Goal: Task Accomplishment & Management: Complete application form

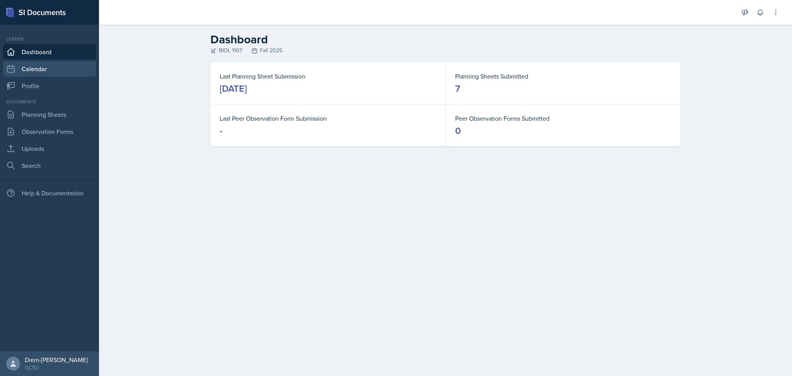
click at [33, 69] on link "Calendar" at bounding box center [49, 68] width 93 height 15
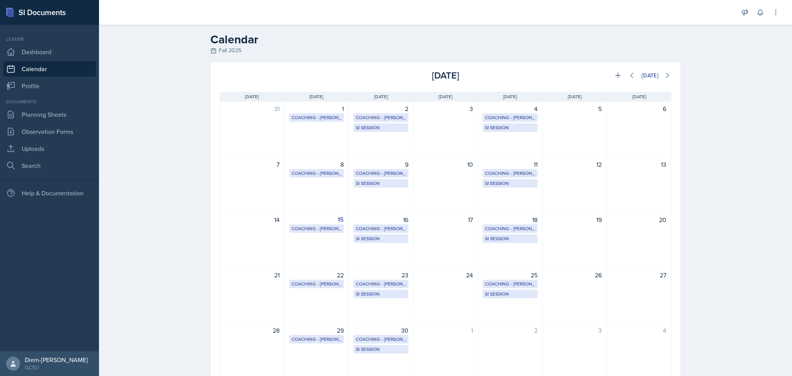
click at [34, 77] on div "Leader Dashboard Calendar Profile" at bounding box center [49, 65] width 93 height 58
click at [36, 87] on link "Profile" at bounding box center [49, 85] width 93 height 15
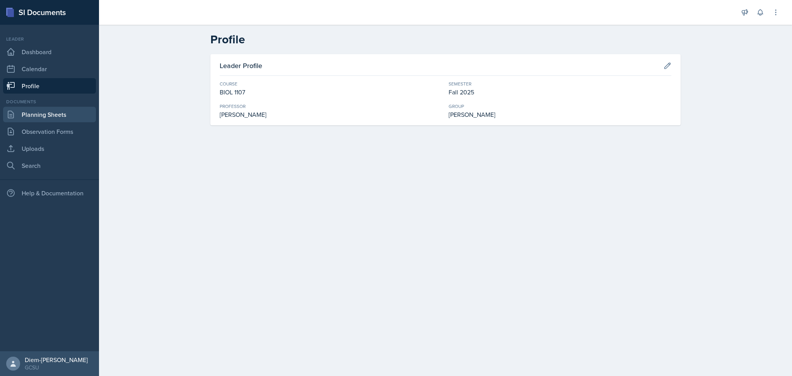
click at [43, 118] on link "Planning Sheets" at bounding box center [49, 114] width 93 height 15
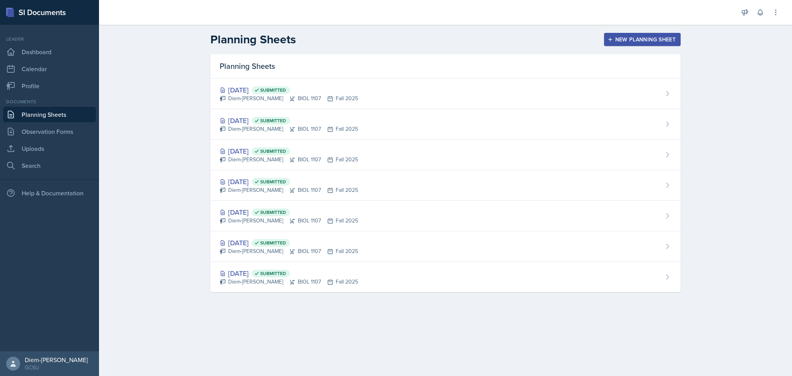
drag, startPoint x: 338, startPoint y: 337, endPoint x: 341, endPoint y: 340, distance: 4.4
click at [338, 337] on main "Planning Sheets New Planning Sheet Planning Sheets [DATE] Submitted Diem-[PERSO…" at bounding box center [445, 200] width 693 height 351
click at [636, 36] on div "New Planning Sheet" at bounding box center [642, 39] width 67 height 6
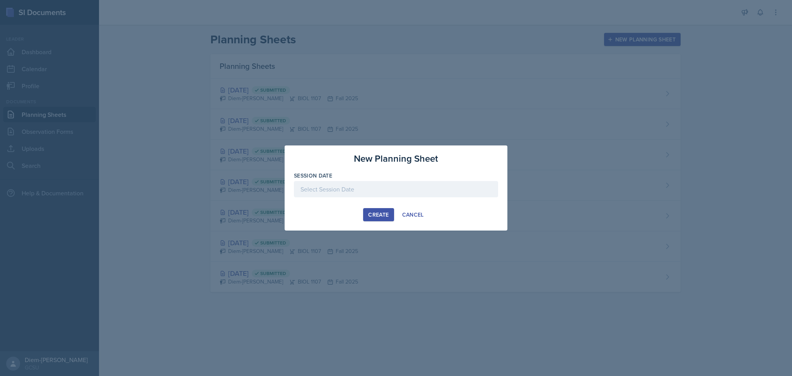
click at [374, 189] on div at bounding box center [396, 189] width 204 height 16
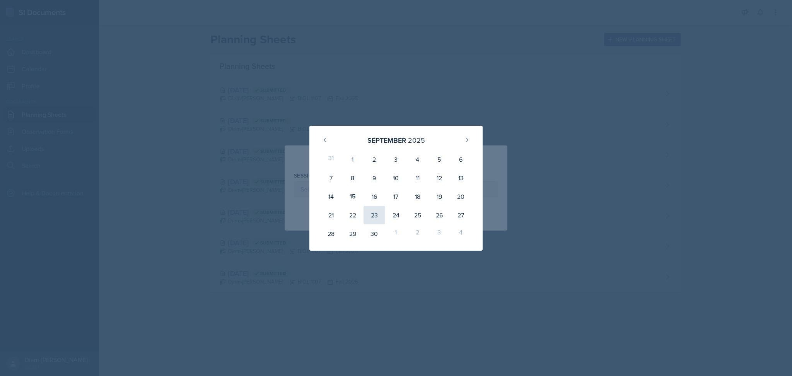
click at [374, 211] on div "23" at bounding box center [375, 215] width 22 height 19
type input "[DATE]"
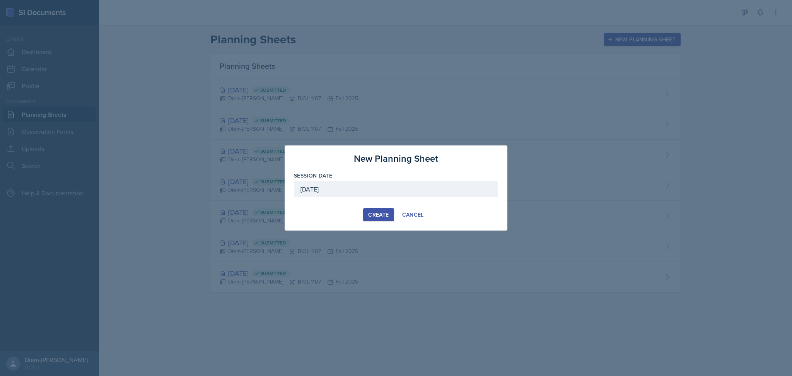
click at [380, 217] on div "Create" at bounding box center [378, 215] width 21 height 6
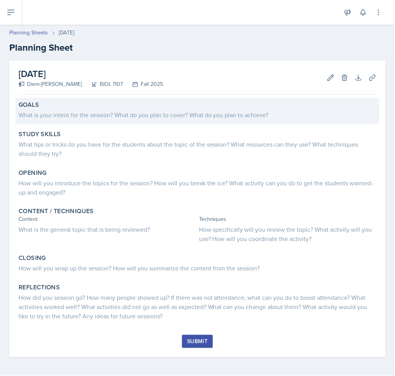
click at [95, 116] on div "What is your intent for the session? What do you plan to cover? What do you pla…" at bounding box center [198, 114] width 358 height 9
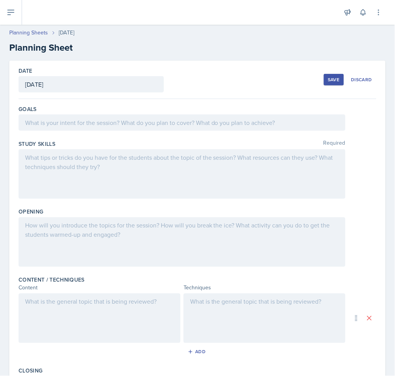
click at [90, 172] on div at bounding box center [182, 174] width 327 height 50
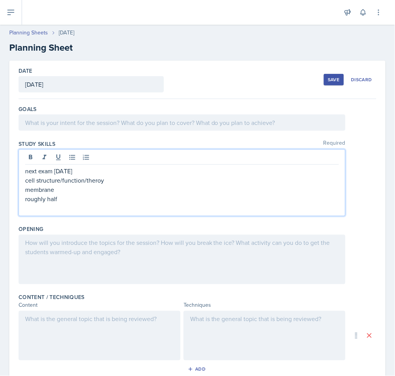
click at [116, 203] on p at bounding box center [182, 207] width 314 height 9
drag, startPoint x: 74, startPoint y: 203, endPoint x: 14, endPoint y: 166, distance: 71.2
click at [14, 166] on div "Date [DATE] [DATE] 31 1 2 3 4 5 6 7 8 9 10 11 12 13 14 15 16 17 18 19 20 21 22 …" at bounding box center [197, 292] width 377 height 463
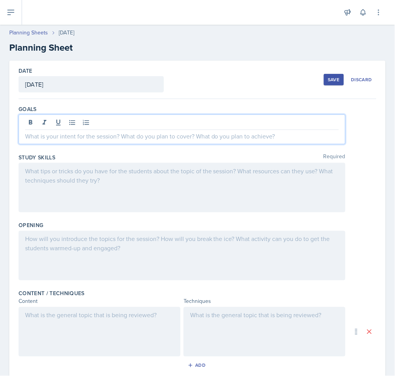
click at [104, 125] on div at bounding box center [182, 129] width 327 height 30
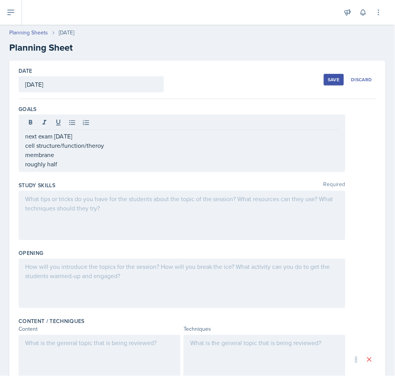
click at [23, 138] on div "next exam [DATE] cell structure/function/theroy membrane roughly half" at bounding box center [182, 143] width 327 height 58
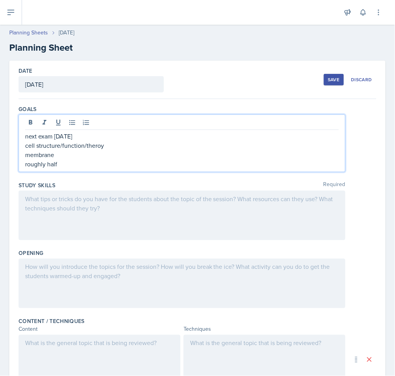
click at [25, 136] on div "next exam [DATE] cell structure/function/theroy membrane roughly half" at bounding box center [182, 143] width 327 height 58
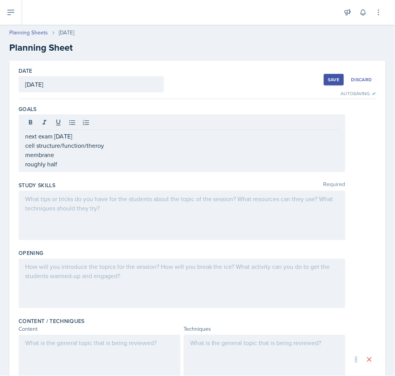
click at [26, 138] on p "next exam [DATE]" at bounding box center [182, 136] width 314 height 9
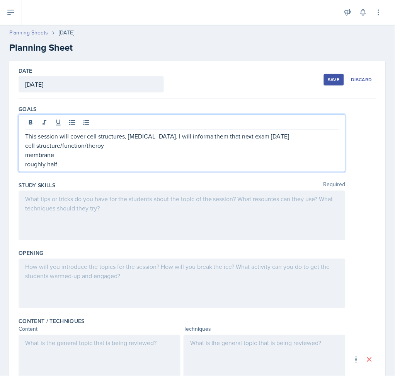
click at [255, 135] on p "This session will cover cell structures, [MEDICAL_DATA]. I will informa them th…" at bounding box center [182, 136] width 314 height 9
click at [183, 135] on p "This session will cover cell structures, [MEDICAL_DATA]. I will informa them th…" at bounding box center [182, 136] width 314 height 9
drag, startPoint x: 192, startPoint y: 136, endPoint x: 207, endPoint y: 143, distance: 16.1
click at [192, 137] on p "This session will cover cell structures, [MEDICAL_DATA]. I will informa them th…" at bounding box center [182, 136] width 314 height 9
click at [255, 136] on p "This session will cover cell structures, [MEDICAL_DATA]. I will inform them tha…" at bounding box center [182, 136] width 314 height 9
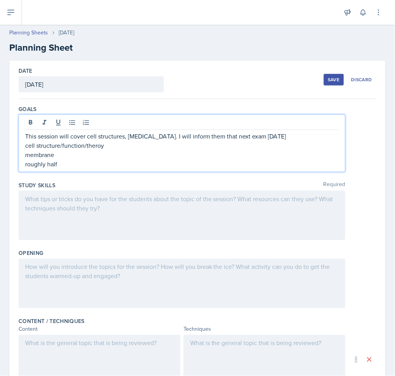
click at [41, 137] on p "This session will cover cell structures, [MEDICAL_DATA]. I will inform them tha…" at bounding box center [182, 136] width 314 height 9
click at [94, 150] on p "membrane" at bounding box center [182, 154] width 314 height 9
click at [106, 148] on p "cell structure/function/theroy" at bounding box center [182, 145] width 314 height 9
click at [82, 162] on p "roughly half" at bounding box center [182, 163] width 314 height 9
click at [22, 155] on div "This session will cover cell structures, [MEDICAL_DATA]. I will inform them tha…" at bounding box center [182, 143] width 327 height 58
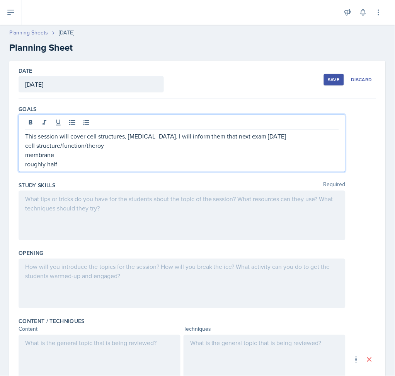
click at [98, 147] on p "cell structure/function/theroy" at bounding box center [182, 145] width 314 height 9
click at [93, 148] on p "cell structure/function/theroy" at bounding box center [182, 145] width 314 height 9
click at [26, 157] on p "membrane" at bounding box center [182, 154] width 314 height 9
drag, startPoint x: 66, startPoint y: 155, endPoint x: 14, endPoint y: 156, distance: 52.2
click at [14, 156] on div "Date [DATE] [DATE] 31 1 2 3 4 5 6 7 8 9 10 11 12 13 14 15 16 17 18 19 20 21 22 …" at bounding box center [197, 304] width 377 height 487
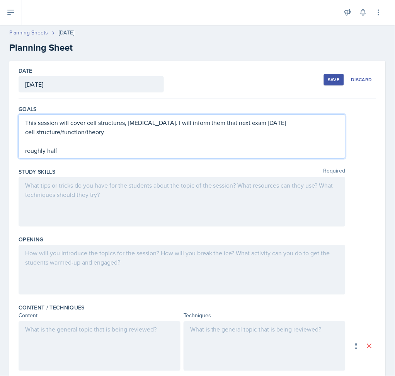
click at [26, 152] on p "roughly half" at bounding box center [182, 150] width 314 height 9
click at [20, 145] on div "This session will cover cell structures, [MEDICAL_DATA]. I will inform them tha…" at bounding box center [182, 136] width 327 height 44
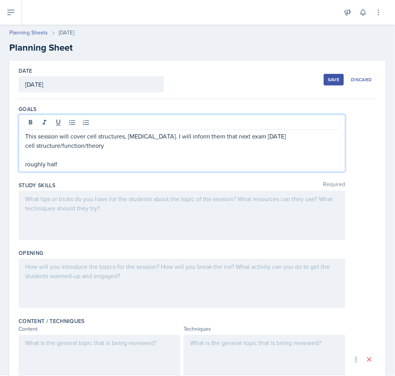
click at [34, 163] on p "roughly half" at bounding box center [182, 163] width 314 height 9
click at [30, 158] on p at bounding box center [182, 154] width 314 height 9
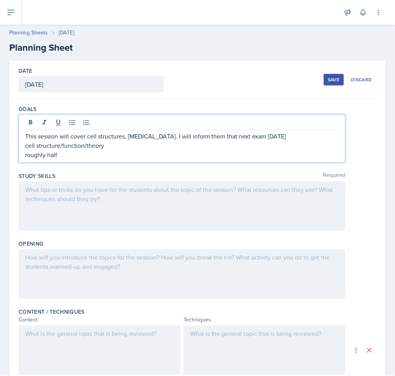
click at [28, 157] on p "roughly half" at bounding box center [182, 154] width 314 height 9
click at [26, 157] on p "roughly half" at bounding box center [182, 154] width 314 height 9
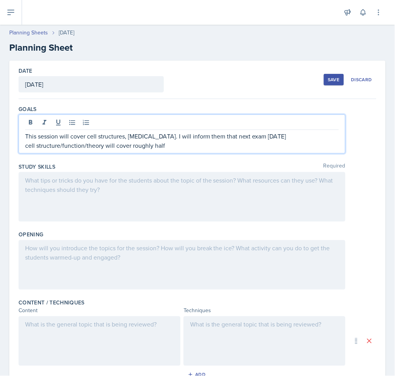
click at [189, 144] on p "cell structure/function/theory will cover roughly half" at bounding box center [182, 145] width 314 height 9
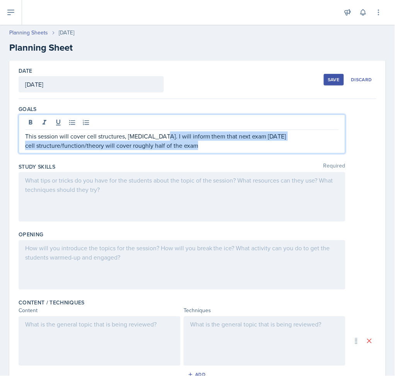
drag, startPoint x: 217, startPoint y: 142, endPoint x: 160, endPoint y: 133, distance: 58.4
click at [160, 133] on div "This session will cover cell structures, [MEDICAL_DATA]. I will inform them tha…" at bounding box center [182, 141] width 314 height 19
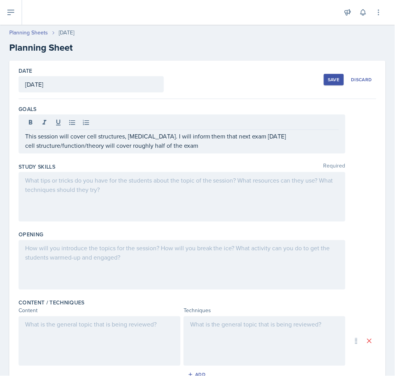
click at [176, 266] on div at bounding box center [182, 265] width 327 height 50
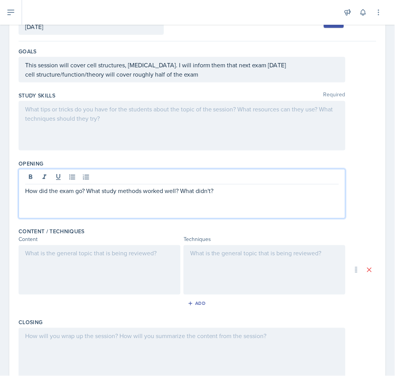
click at [152, 133] on div at bounding box center [182, 126] width 327 height 50
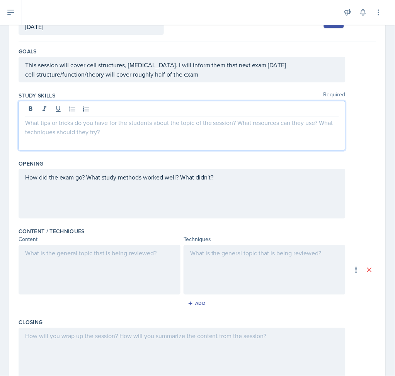
scroll to position [71, 0]
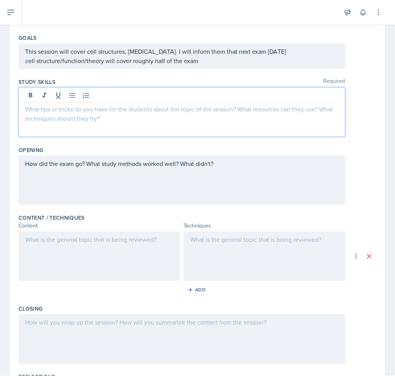
click at [106, 275] on div at bounding box center [100, 257] width 162 height 50
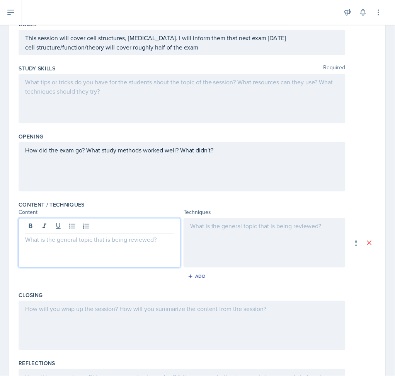
scroll to position [158, 0]
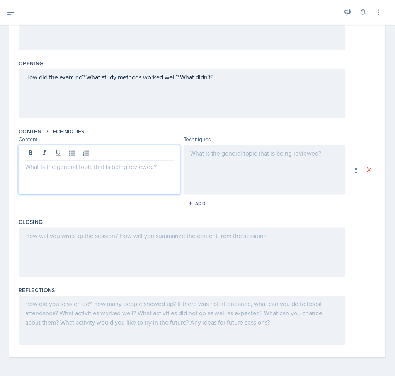
click at [106, 262] on div at bounding box center [182, 253] width 327 height 50
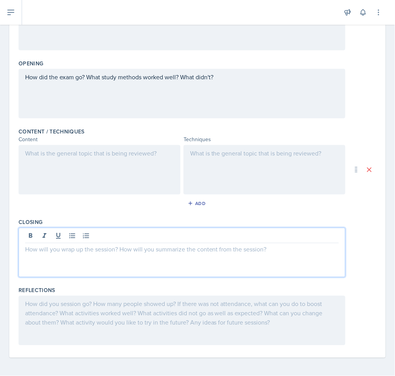
scroll to position [0, 0]
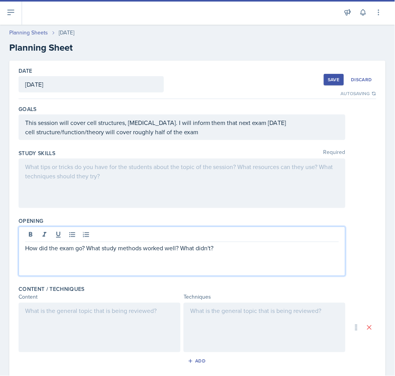
click at [147, 235] on div "How did the exam go? What study methods worked well? What didn't?" at bounding box center [182, 252] width 327 height 50
click at [229, 252] on p "How did the exam go? What study methods worked well? What didn't?" at bounding box center [182, 248] width 314 height 9
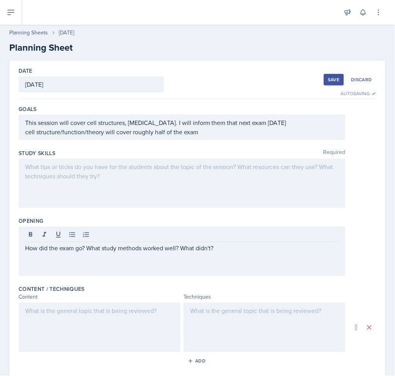
click at [155, 183] on div at bounding box center [182, 184] width 327 height 50
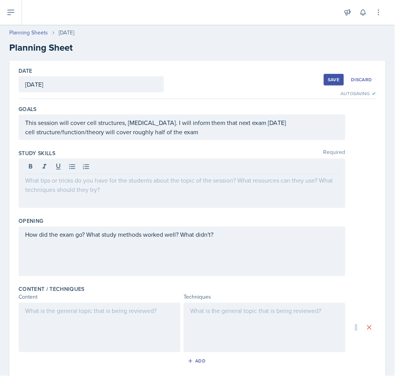
click at [255, 245] on div "How did the exam go? What study methods worked well? What didn't?" at bounding box center [182, 252] width 327 height 50
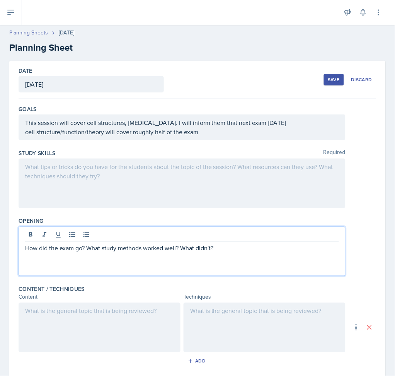
click at [199, 174] on div at bounding box center [182, 184] width 327 height 50
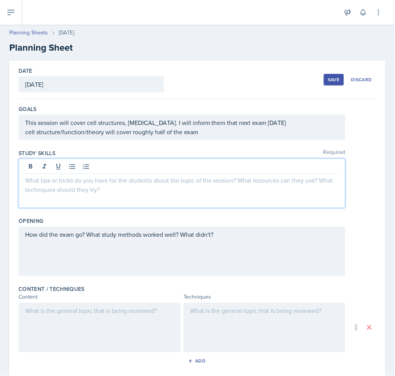
click at [209, 137] on div "This session will cover cell structures, [MEDICAL_DATA]. I will inform them tha…" at bounding box center [182, 127] width 327 height 26
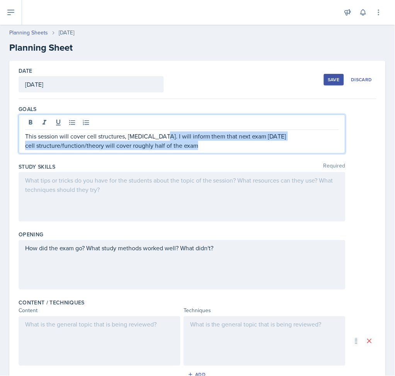
click at [213, 146] on p "cell structure/function/theory will cover roughly half of the exam" at bounding box center [182, 145] width 314 height 9
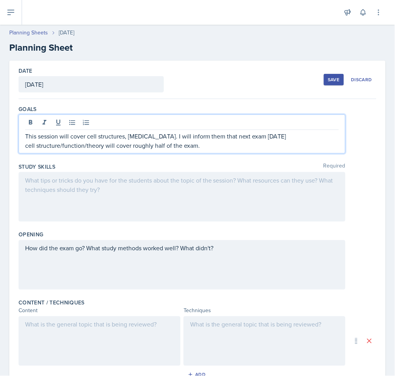
click at [208, 210] on div at bounding box center [182, 197] width 327 height 50
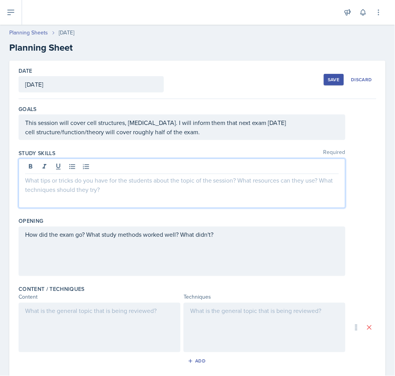
click at [126, 125] on div "This session will cover cell structures, [MEDICAL_DATA]. I will inform them tha…" at bounding box center [182, 127] width 327 height 26
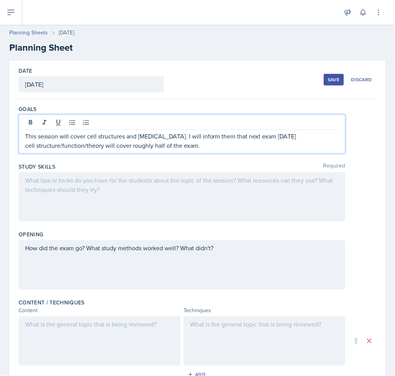
click at [304, 142] on p "cell structure/function/theory will cover roughly half of the exam." at bounding box center [182, 145] width 314 height 9
click at [292, 143] on p "cell structure/function/theory will cover roughly half of the exam." at bounding box center [182, 145] width 314 height 9
click at [292, 137] on p "This session will cover cell structures and [MEDICAL_DATA]. I will inform them …" at bounding box center [182, 136] width 314 height 9
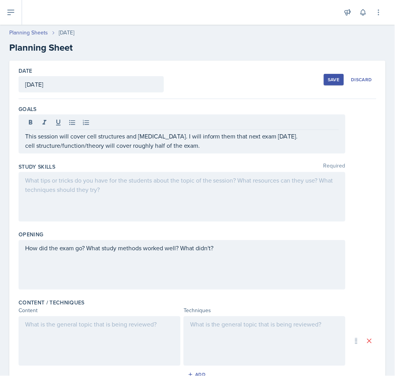
scroll to position [155, 0]
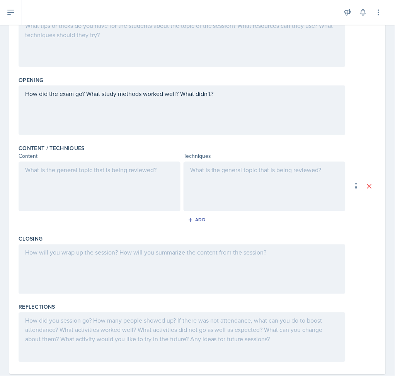
click at [239, 183] on div at bounding box center [265, 187] width 162 height 50
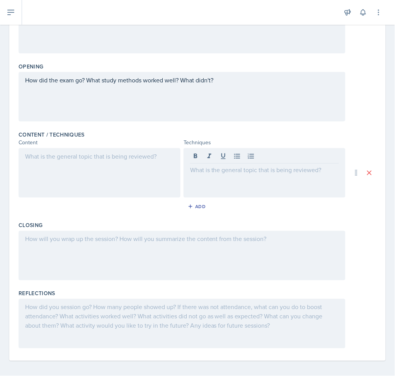
click at [121, 183] on div at bounding box center [100, 173] width 162 height 50
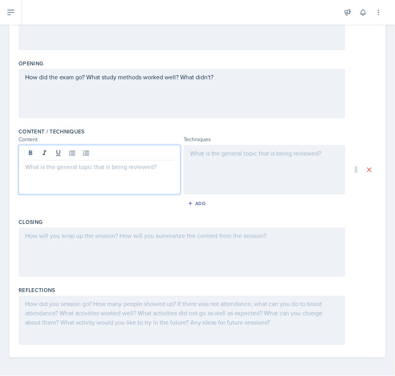
click at [204, 162] on div at bounding box center [265, 170] width 162 height 50
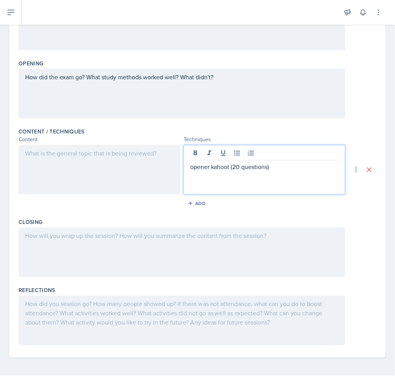
click at [220, 168] on p "opener kahoot (20 questions)" at bounding box center [264, 166] width 149 height 9
click at [215, 167] on p "opener kahoot (20 questions)" at bounding box center [264, 166] width 149 height 9
drag, startPoint x: 215, startPoint y: 167, endPoint x: 193, endPoint y: 164, distance: 22.2
click at [193, 164] on p "opener kahoot (20 questions)" at bounding box center [264, 166] width 149 height 9
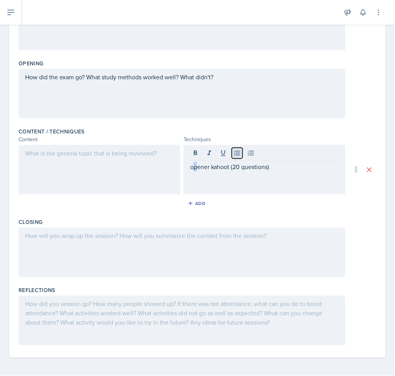
click at [232, 156] on button at bounding box center [237, 153] width 11 height 11
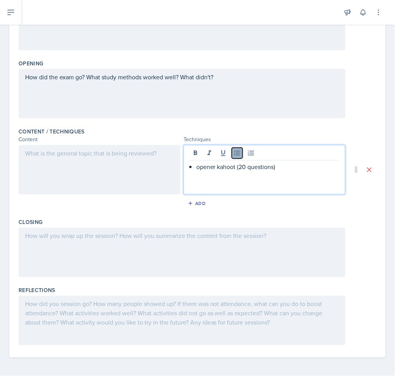
click at [235, 152] on icon at bounding box center [238, 153] width 8 height 8
click at [219, 166] on p "opener kahoot (20 questions)" at bounding box center [264, 166] width 149 height 9
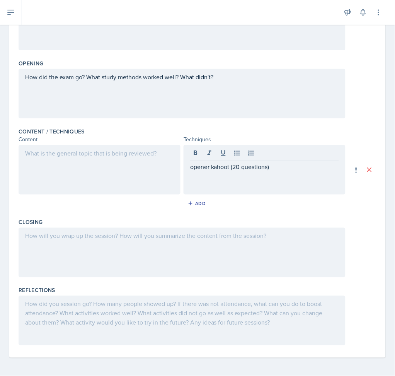
click at [225, 173] on div "opener kahoot (20 questions)" at bounding box center [265, 170] width 162 height 50
click at [234, 188] on div "opener kahoot (20 questions)" at bounding box center [265, 170] width 162 height 50
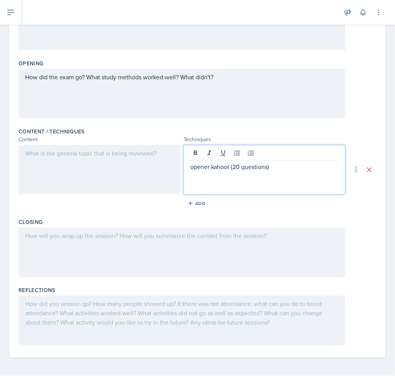
click at [282, 176] on div "opener kahoot (20 questions)" at bounding box center [265, 170] width 162 height 50
click at [302, 170] on p "opener kahoot (20 questions)" at bounding box center [264, 166] width 149 height 9
click at [202, 207] on button "Add" at bounding box center [197, 204] width 25 height 12
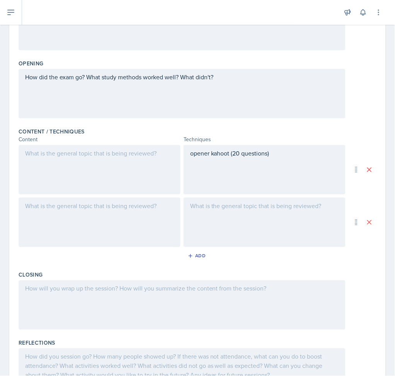
click at [116, 222] on div at bounding box center [100, 223] width 162 height 50
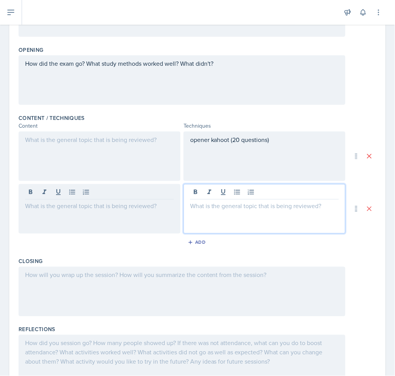
click at [265, 191] on div at bounding box center [265, 209] width 162 height 50
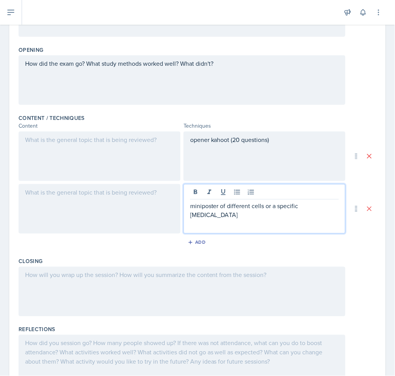
click at [209, 208] on p "miniposter of different cells or a specific [MEDICAL_DATA]" at bounding box center [264, 210] width 149 height 19
click at [200, 209] on p "miniposter of different cells or a specific [MEDICAL_DATA]" at bounding box center [264, 210] width 149 height 19
drag, startPoint x: 200, startPoint y: 209, endPoint x: 209, endPoint y: 230, distance: 22.7
click at [209, 230] on div "miniposter of different cells or a specific [MEDICAL_DATA]" at bounding box center [265, 209] width 162 height 50
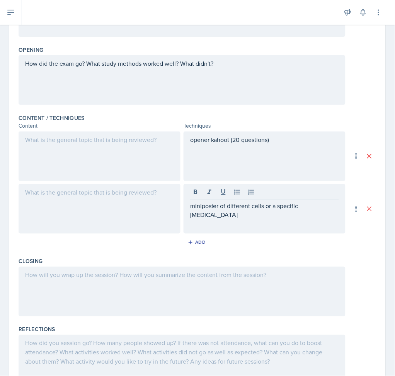
click at [245, 226] on div "miniposter of different cells or a specific [MEDICAL_DATA]" at bounding box center [265, 209] width 162 height 50
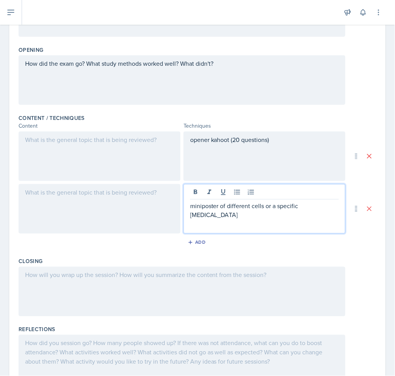
click at [300, 222] on div "miniposter of different cells or a specific [MEDICAL_DATA]" at bounding box center [265, 209] width 162 height 50
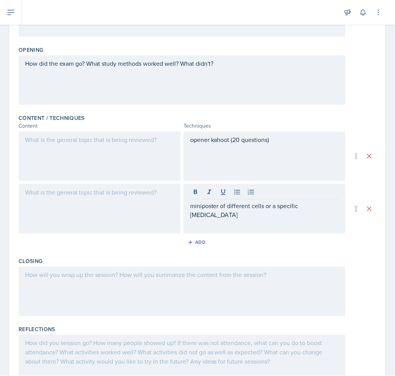
click at [325, 212] on div "miniposter of different cells or a specific [MEDICAL_DATA]" at bounding box center [265, 209] width 162 height 50
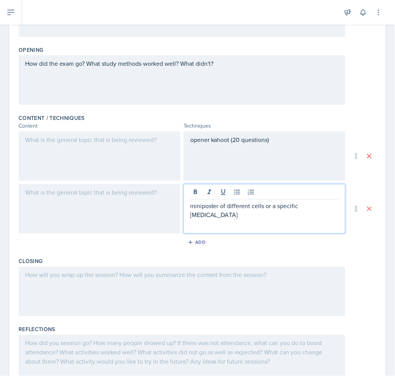
click at [318, 207] on p "miniposter of different cells or a specific [MEDICAL_DATA]" at bounding box center [264, 210] width 149 height 19
click at [325, 206] on p "miniposter of different cells or a specific [MEDICAL_DATA]" at bounding box center [264, 210] width 149 height 19
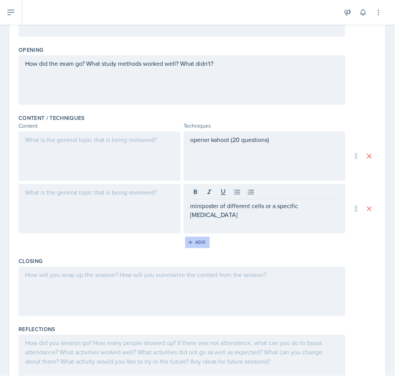
click at [193, 243] on div "Add" at bounding box center [198, 242] width 17 height 6
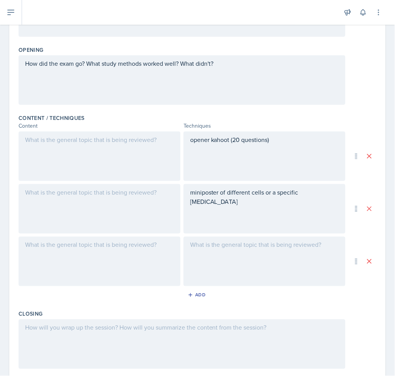
click at [217, 252] on div at bounding box center [265, 262] width 162 height 50
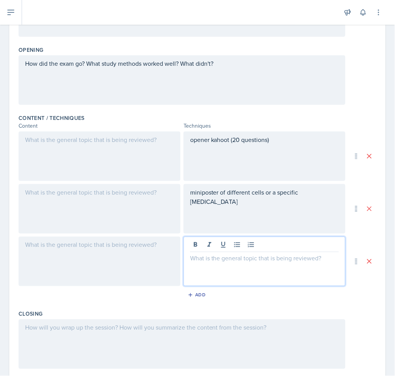
scroll to position [185, 0]
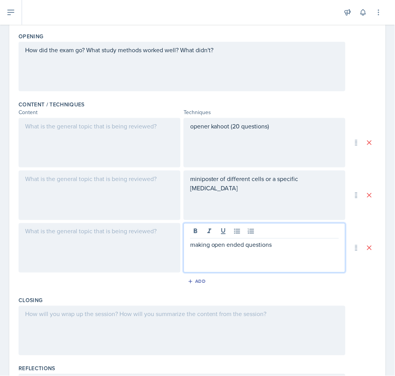
click at [208, 246] on p "making open ended questions" at bounding box center [264, 244] width 149 height 9
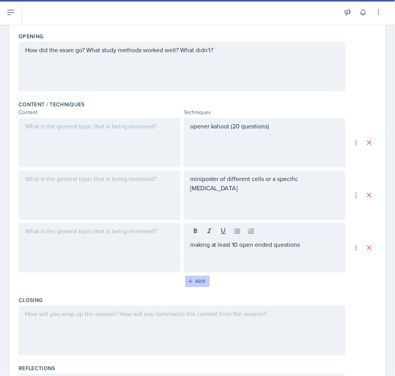
click at [203, 281] on button "Add" at bounding box center [197, 282] width 25 height 12
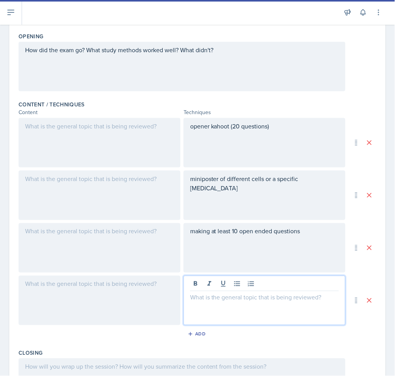
click at [234, 287] on div at bounding box center [265, 301] width 162 height 50
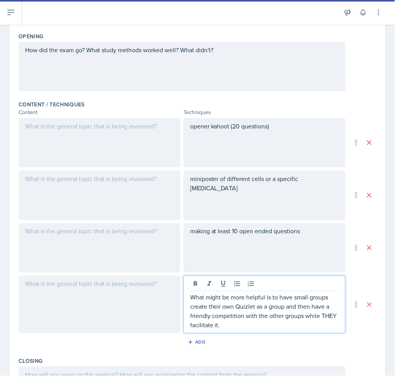
click at [238, 315] on p "What might be more helpful is to have small groups create their own Quizlet as …" at bounding box center [264, 311] width 149 height 37
drag, startPoint x: 292, startPoint y: 297, endPoint x: 160, endPoint y: 297, distance: 131.9
click at [160, 297] on div "What might be more helpful is to have small groups create their own Quizlet as …" at bounding box center [182, 305] width 327 height 58
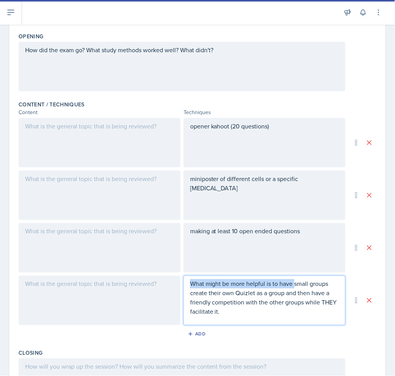
scroll to position [171, 0]
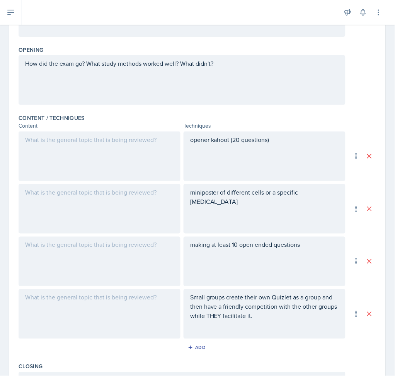
click at [265, 328] on div "Small groups create their own Quizlet as a group and then have a friendly compe…" at bounding box center [265, 314] width 162 height 50
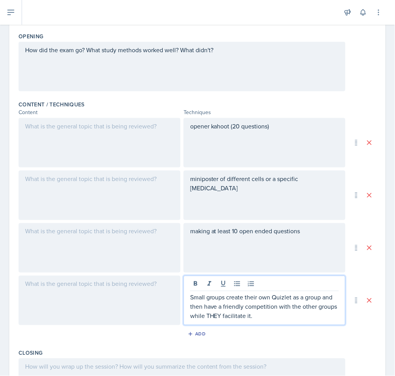
click at [273, 316] on p "Small groups create their own Quizlet as a group and then have a friendly compe…" at bounding box center [264, 307] width 149 height 28
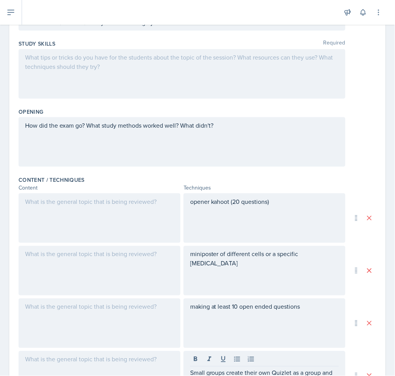
scroll to position [0, 0]
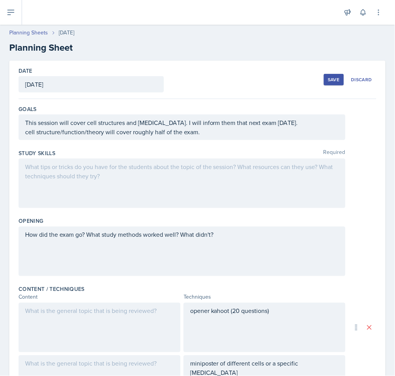
click at [328, 79] on div "Save" at bounding box center [334, 80] width 12 height 6
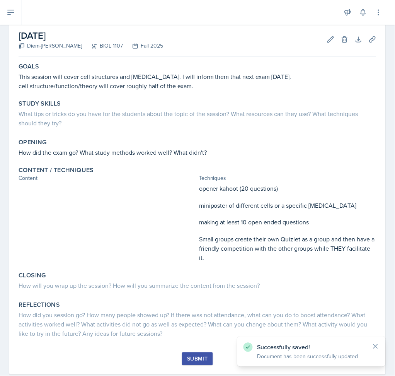
scroll to position [55, 0]
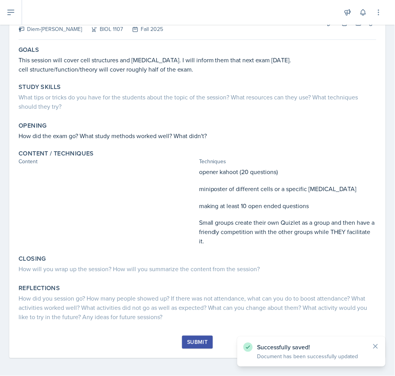
click at [191, 342] on div "Submit" at bounding box center [197, 342] width 21 height 6
click at [194, 343] on div "Submit" at bounding box center [197, 342] width 21 height 6
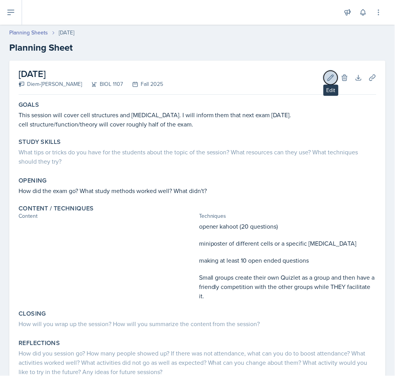
click at [328, 79] on icon at bounding box center [331, 78] width 6 height 6
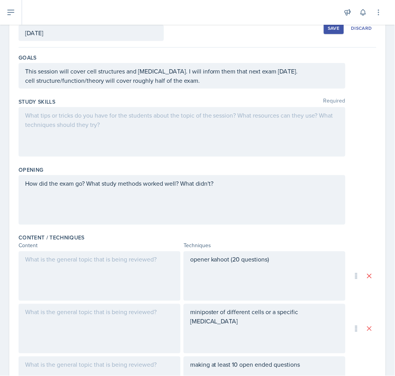
click at [98, 125] on div at bounding box center [182, 132] width 327 height 50
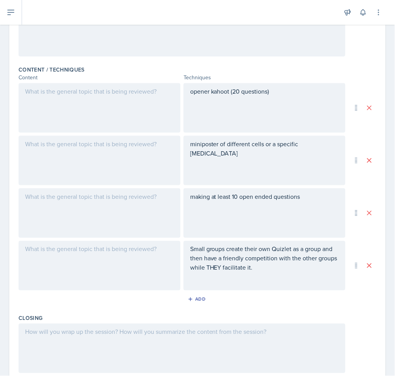
scroll to position [316, 0]
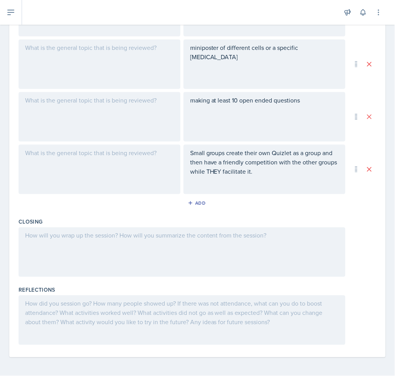
click at [191, 262] on div at bounding box center [182, 252] width 327 height 50
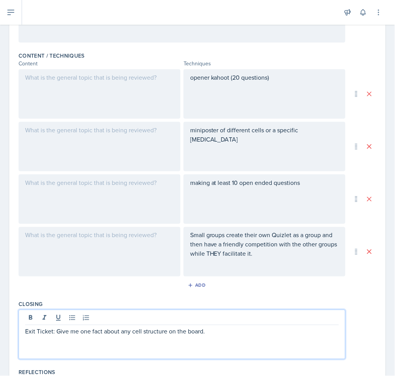
scroll to position [161, 0]
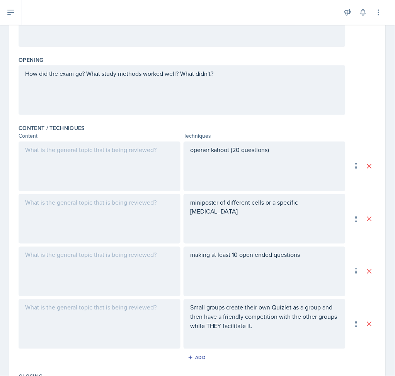
click at [77, 161] on div at bounding box center [100, 167] width 162 height 50
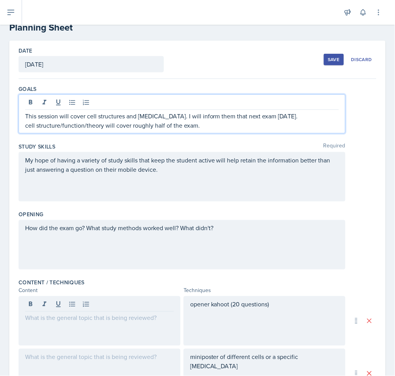
scroll to position [34, 0]
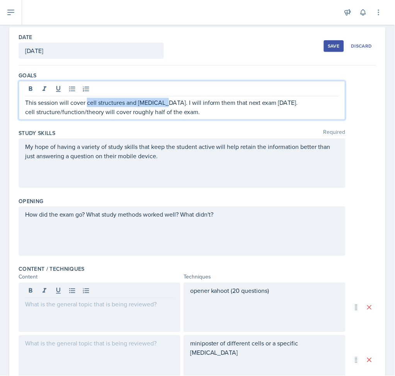
drag, startPoint x: 165, startPoint y: 102, endPoint x: 88, endPoint y: 106, distance: 77.4
click at [88, 106] on p "This session will cover cell structures and [MEDICAL_DATA]. I will inform them …" at bounding box center [182, 102] width 314 height 9
copy p "cell structures and [MEDICAL_DATA]"
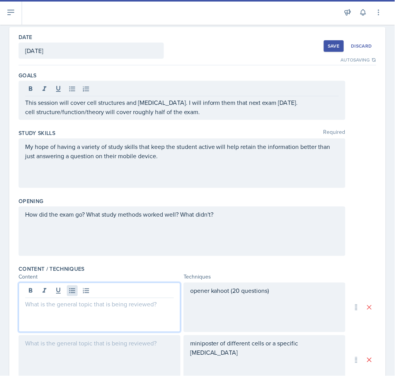
click at [71, 291] on div at bounding box center [100, 308] width 162 height 50
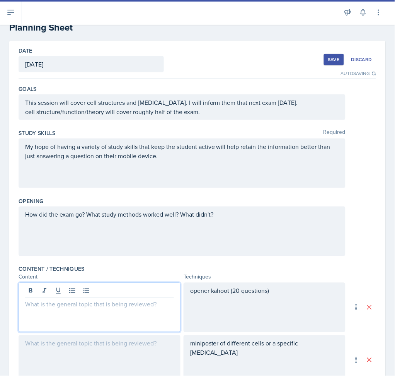
paste div
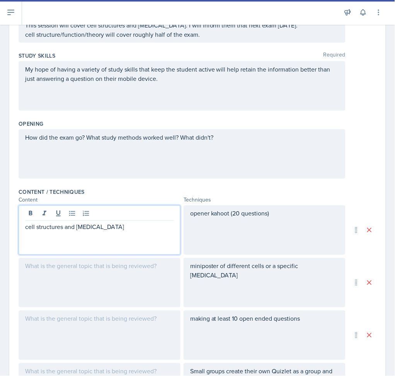
scroll to position [175, 0]
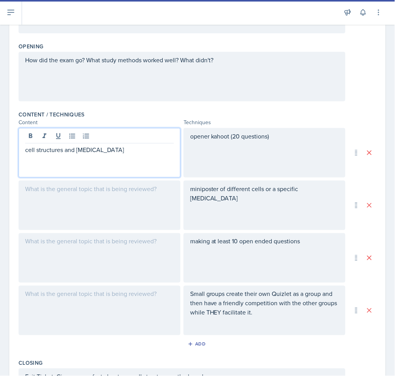
click at [86, 149] on p "cell structures and [MEDICAL_DATA]" at bounding box center [99, 149] width 149 height 9
copy p "cell structures and [MEDICAL_DATA]"
click at [135, 199] on div at bounding box center [100, 206] width 162 height 50
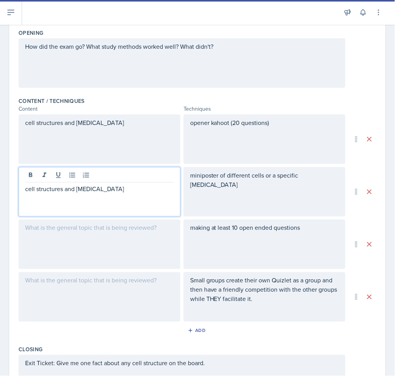
click at [88, 234] on div at bounding box center [100, 245] width 162 height 50
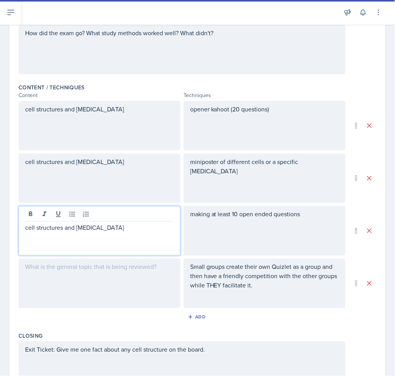
click at [87, 296] on div at bounding box center [100, 284] width 162 height 50
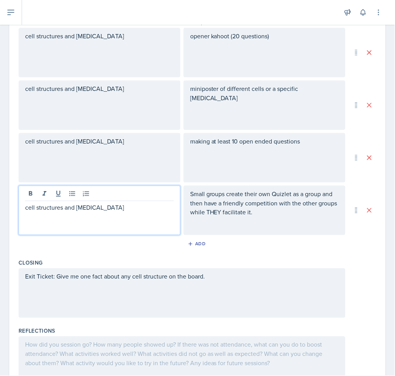
scroll to position [316, 0]
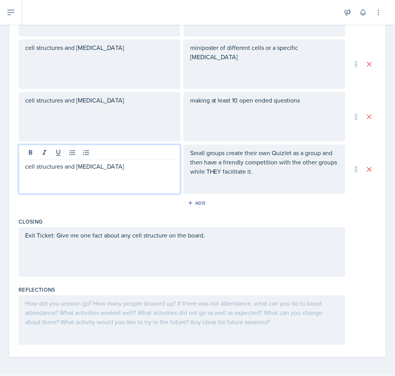
click at [190, 260] on div "Exit Ticket: Give me one fact about any cell structure on the board." at bounding box center [182, 252] width 327 height 50
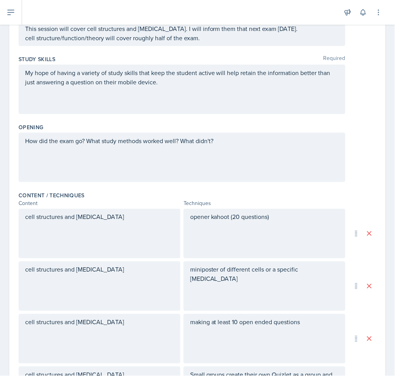
scroll to position [0, 0]
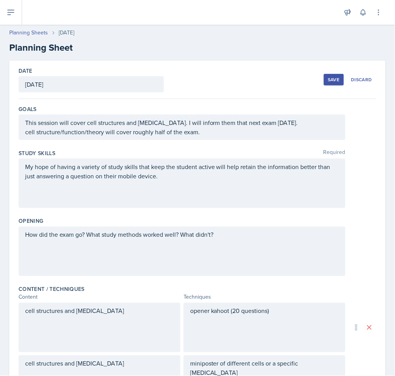
click at [328, 77] on div "Save" at bounding box center [334, 80] width 12 height 6
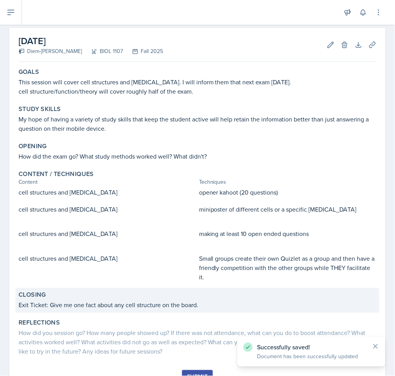
scroll to position [67, 0]
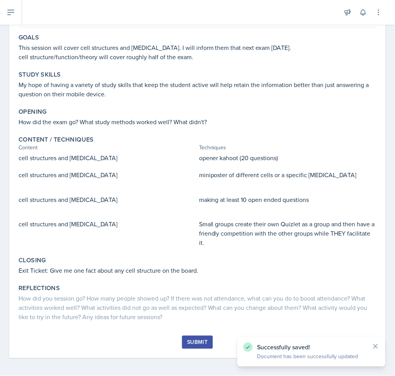
click at [193, 344] on div "Submit" at bounding box center [197, 342] width 21 height 6
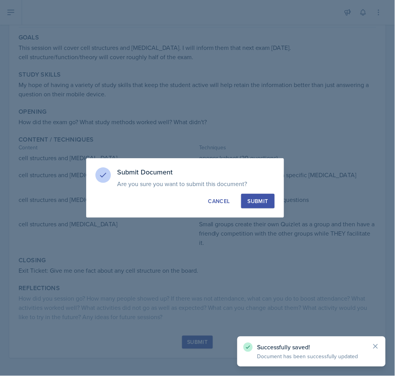
click at [256, 203] on div "Submit" at bounding box center [258, 201] width 21 height 8
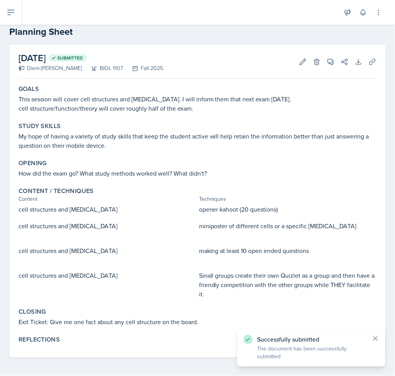
scroll to position [0, 0]
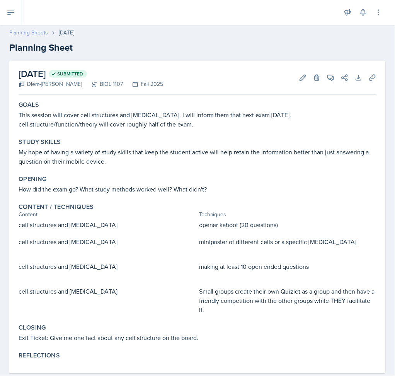
click at [23, 31] on link "Planning Sheets" at bounding box center [28, 33] width 39 height 8
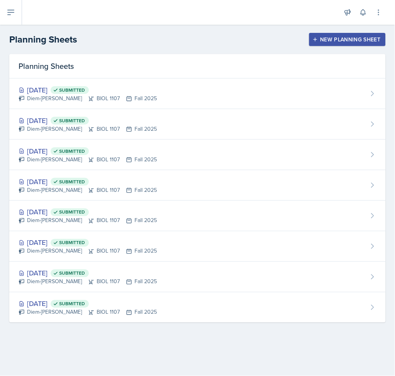
click at [355, 42] on div "New Planning Sheet" at bounding box center [347, 39] width 67 height 6
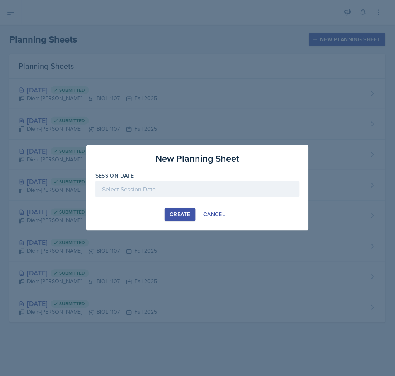
click at [160, 183] on div at bounding box center [198, 189] width 204 height 16
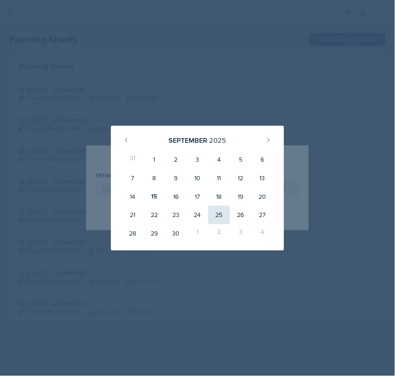
click at [225, 219] on div "25" at bounding box center [219, 215] width 22 height 19
type input "[DATE]"
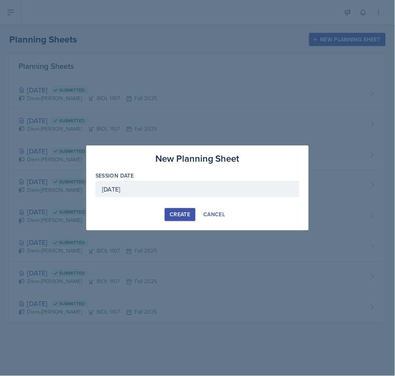
click at [185, 212] on div "Create" at bounding box center [180, 215] width 21 height 6
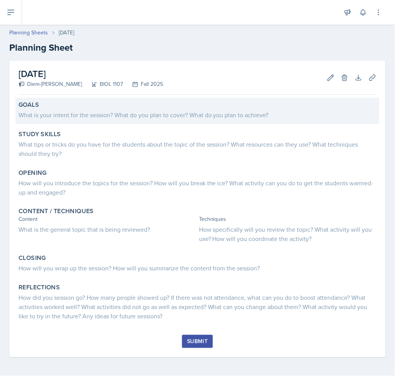
click at [162, 118] on div "What is your intent for the session? What do you plan to cover? What do you pla…" at bounding box center [198, 114] width 358 height 9
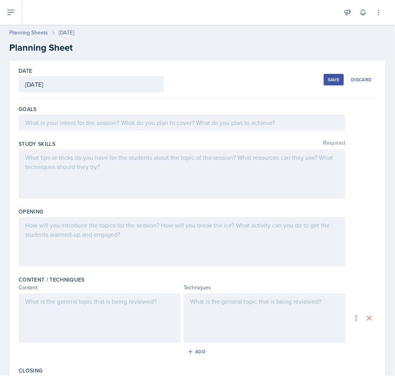
click at [162, 118] on div at bounding box center [182, 122] width 327 height 16
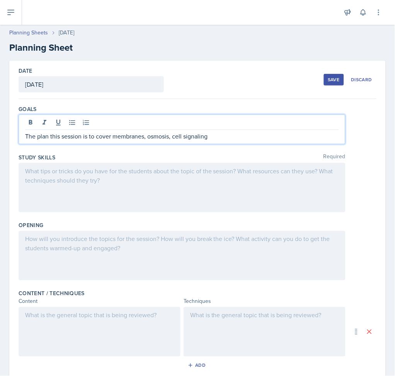
click at [173, 136] on p "The plan this session is to cover membranes, osmosis, cell signaling" at bounding box center [182, 136] width 314 height 9
click at [235, 138] on p "The plan this session is to cover membranes, osmosis, and cell signaling" at bounding box center [182, 136] width 314 height 9
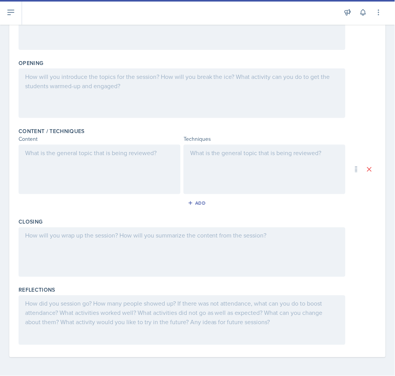
click at [234, 168] on div at bounding box center [265, 170] width 162 height 50
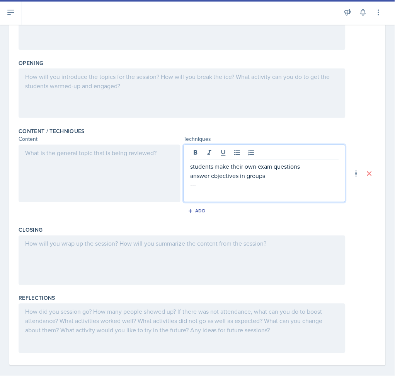
scroll to position [157, 0]
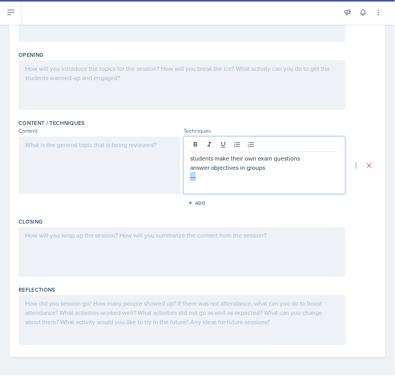
drag, startPoint x: 206, startPoint y: 181, endPoint x: 171, endPoint y: 174, distance: 35.1
click at [171, 174] on div "students make their own exam questions answer objectives in groups ---" at bounding box center [182, 166] width 327 height 58
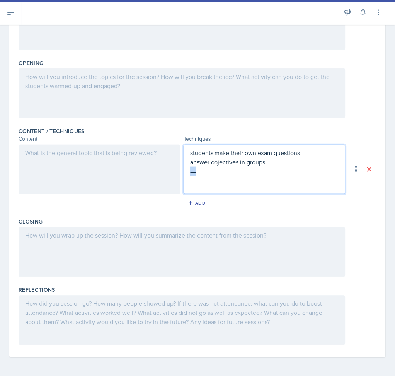
scroll to position [149, 0]
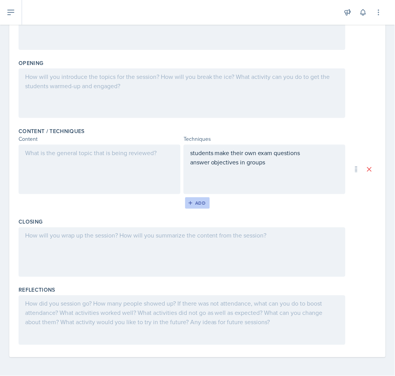
click at [194, 205] on div "Add" at bounding box center [198, 203] width 17 height 6
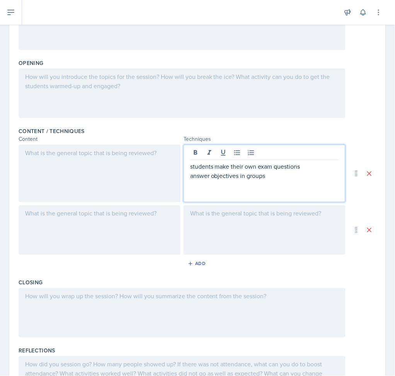
drag, startPoint x: 270, startPoint y: 164, endPoint x: 197, endPoint y: 179, distance: 74.5
click at [197, 179] on p "answer objectives in groups" at bounding box center [264, 175] width 149 height 9
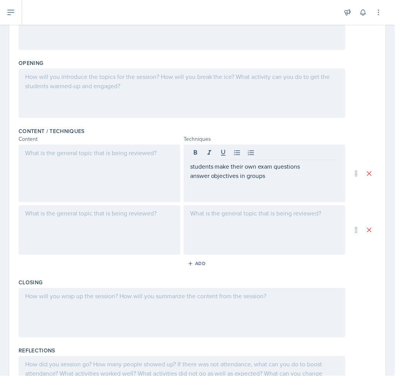
drag, startPoint x: 185, startPoint y: 180, endPoint x: 270, endPoint y: 176, distance: 85.2
click at [272, 176] on div "students make their own exam questions answer objectives in groups" at bounding box center [265, 174] width 162 height 58
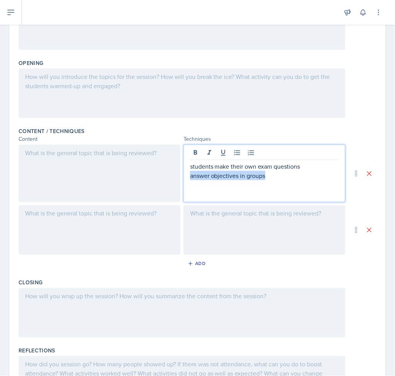
drag, startPoint x: 269, startPoint y: 176, endPoint x: 176, endPoint y: 176, distance: 92.4
click at [176, 176] on div "students make their own exam questions answer objectives in groups" at bounding box center [182, 174] width 327 height 58
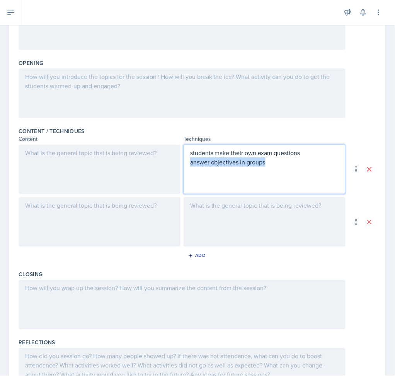
scroll to position [135, 0]
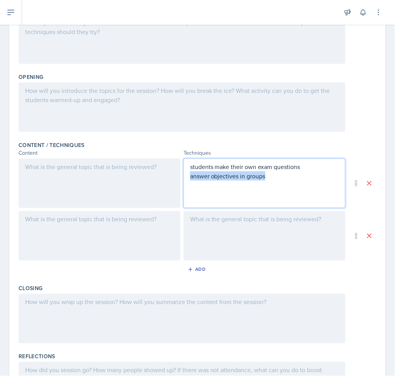
copy p "answer objectives in groups"
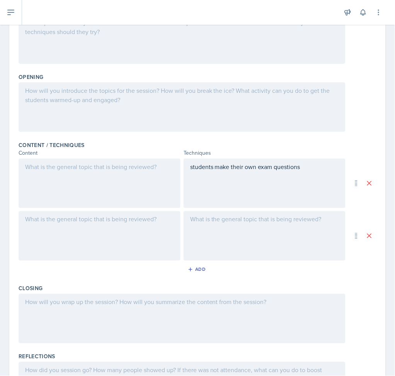
click at [243, 229] on div at bounding box center [265, 236] width 162 height 50
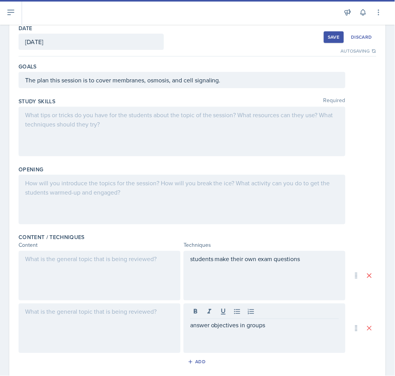
scroll to position [0, 0]
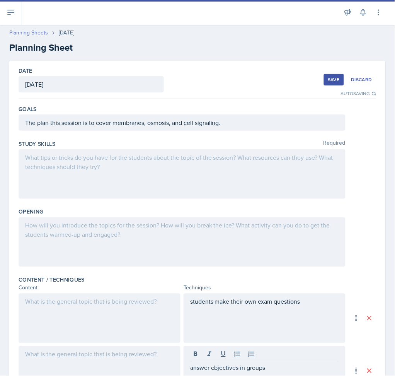
click at [199, 195] on div at bounding box center [182, 174] width 327 height 50
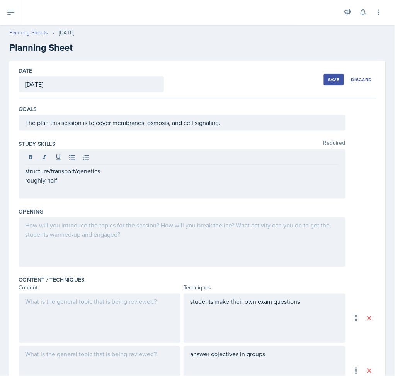
click at [152, 194] on div "structure/transport/genetics roughly half" at bounding box center [182, 174] width 327 height 50
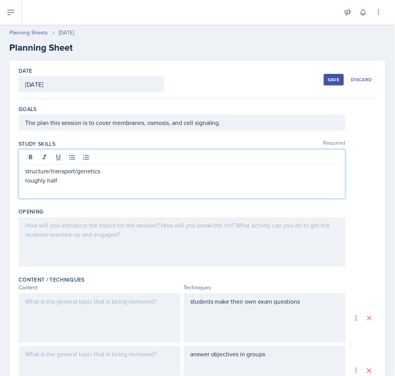
click at [138, 241] on div at bounding box center [182, 242] width 327 height 50
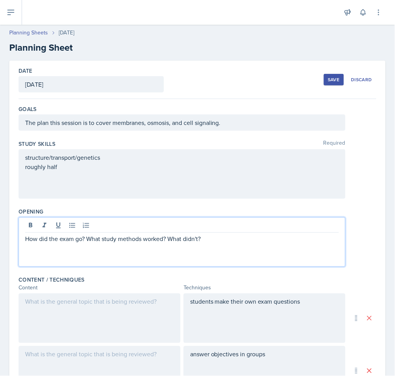
click at [177, 125] on div "The plan this session is to cover membranes, osmosis, and cell signaling." at bounding box center [182, 122] width 327 height 16
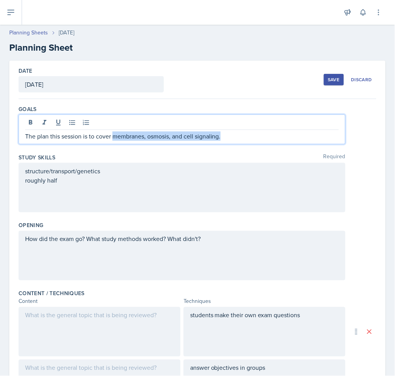
drag, startPoint x: 228, startPoint y: 132, endPoint x: 114, endPoint y: 135, distance: 113.8
click at [114, 135] on p "The plan this session is to cover membranes, osmosis, and cell signaling." at bounding box center [182, 136] width 314 height 9
copy p "membranes, osmosis, and cell signaling."
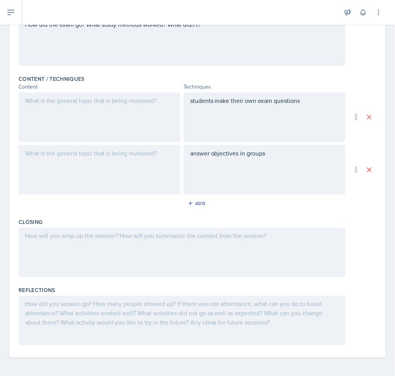
click at [94, 102] on div at bounding box center [100, 117] width 162 height 50
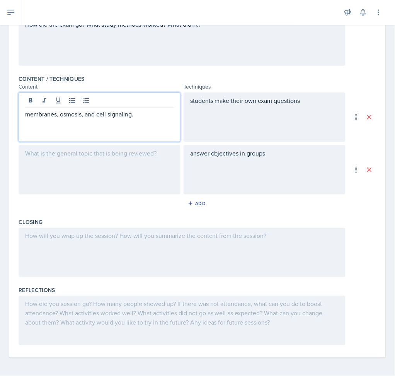
click at [88, 170] on div at bounding box center [100, 170] width 162 height 50
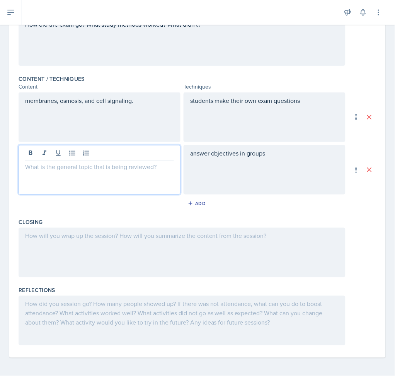
paste div
click at [143, 104] on div "membranes, osmosis, and cell signaling." at bounding box center [100, 117] width 162 height 50
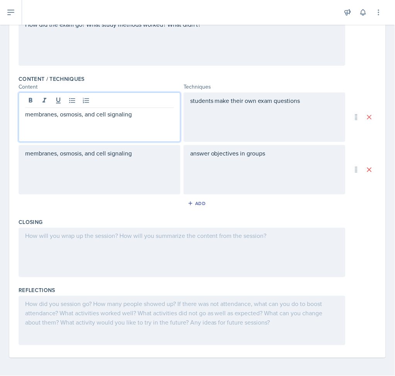
click at [163, 237] on div at bounding box center [182, 253] width 327 height 50
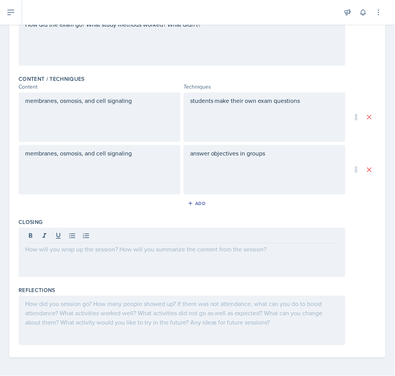
scroll to position [0, 0]
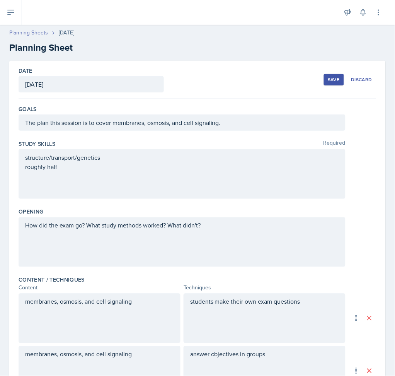
click at [116, 163] on div "structure/transport/genetics roughly half" at bounding box center [182, 174] width 327 height 50
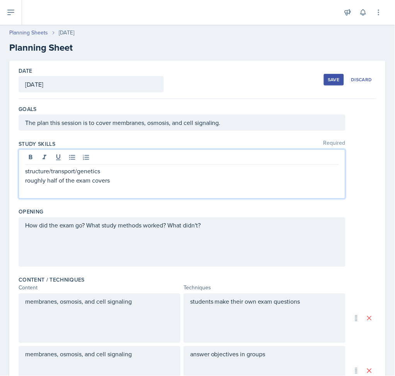
click at [165, 199] on div "Study Skills Required structure/transport/genetics roughly half of the exam cov…" at bounding box center [198, 171] width 358 height 68
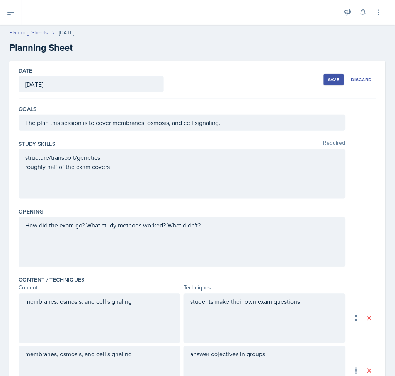
scroll to position [201, 0]
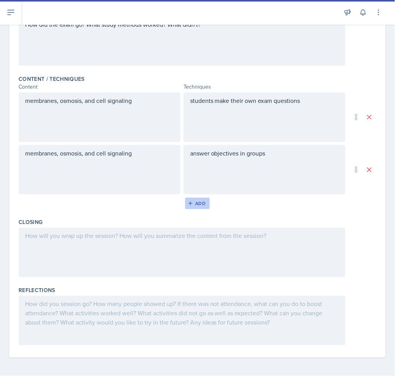
click at [199, 202] on div "Add" at bounding box center [198, 203] width 17 height 6
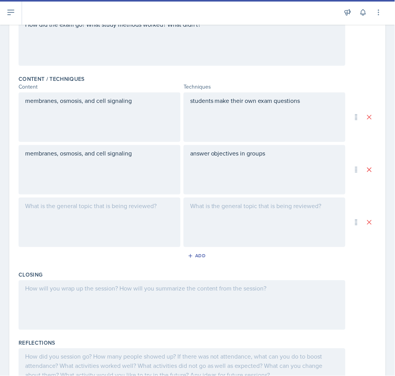
click at [210, 224] on div at bounding box center [265, 223] width 162 height 50
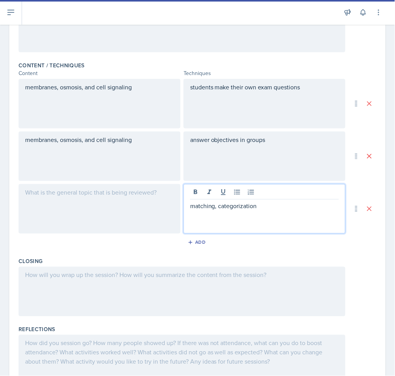
click at [84, 198] on div at bounding box center [100, 209] width 162 height 50
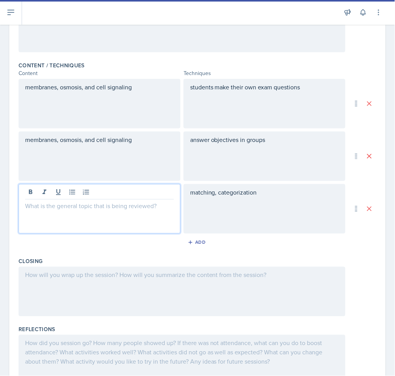
scroll to position [228, 0]
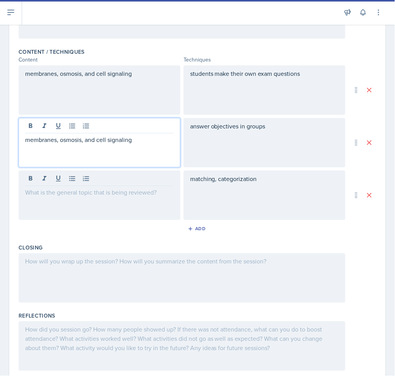
click at [113, 129] on div "membranes, osmosis, and cell signaling" at bounding box center [100, 143] width 162 height 50
click at [113, 129] on div at bounding box center [99, 127] width 149 height 13
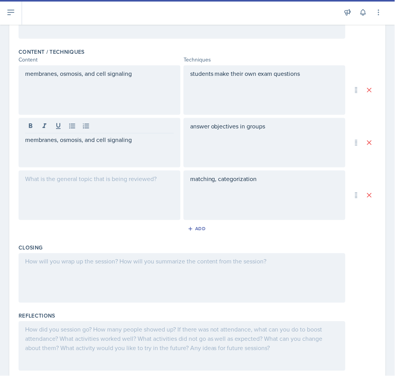
click at [113, 129] on div at bounding box center [99, 127] width 149 height 13
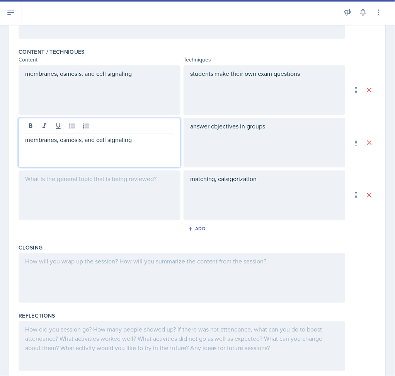
click at [113, 134] on div "membranes, osmosis, and cell signaling" at bounding box center [100, 143] width 162 height 50
click at [113, 138] on p "membranes, osmosis, and cell signaling" at bounding box center [99, 139] width 149 height 9
click at [114, 138] on p "membranes, osmosis, and cell signaling" at bounding box center [99, 139] width 149 height 9
copy p "membranes, osmosis, and cell signaling"
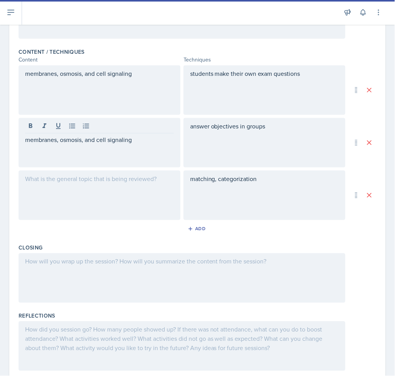
click at [112, 194] on div at bounding box center [100, 196] width 162 height 50
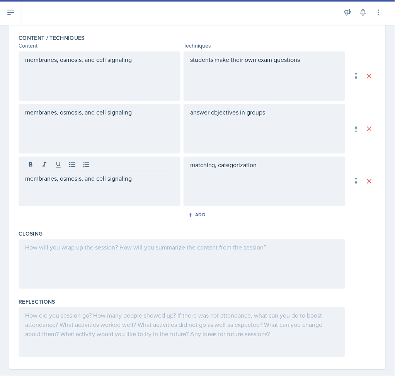
click at [180, 275] on div at bounding box center [182, 264] width 327 height 50
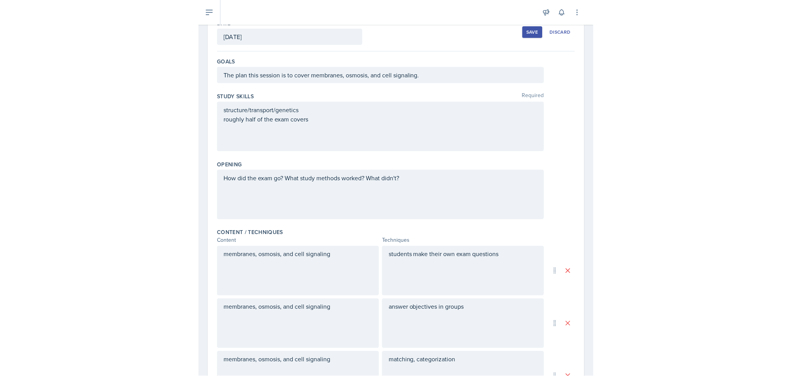
scroll to position [0, 0]
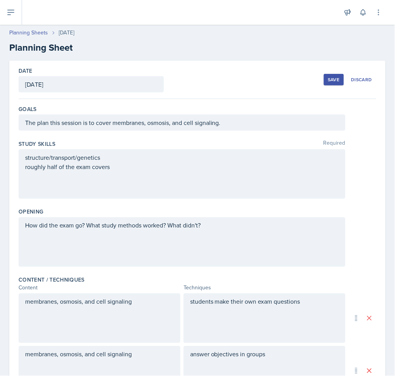
click at [328, 81] on div "Save" at bounding box center [334, 80] width 12 height 6
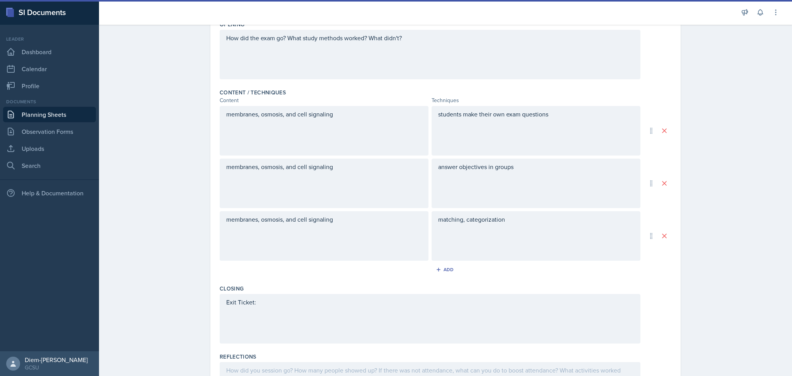
scroll to position [44, 0]
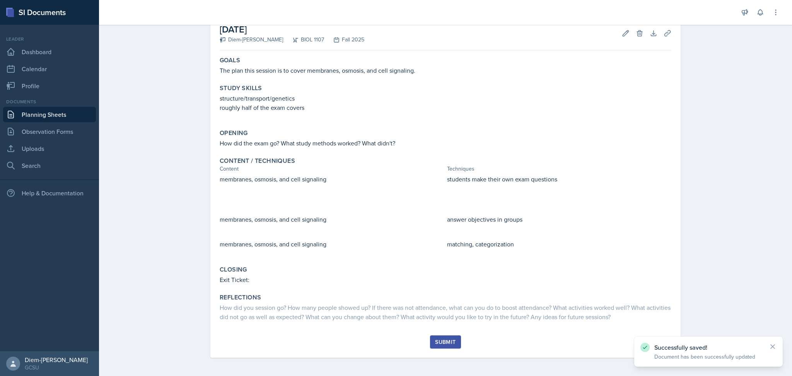
click at [441, 340] on div "Submit" at bounding box center [445, 342] width 21 height 6
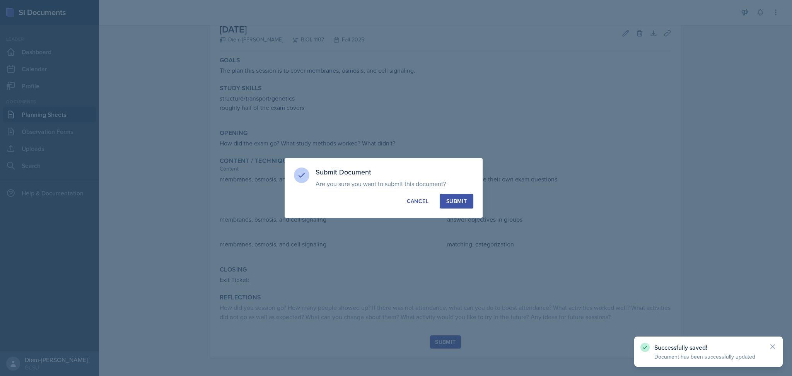
click at [468, 200] on button "Submit" at bounding box center [457, 201] width 34 height 15
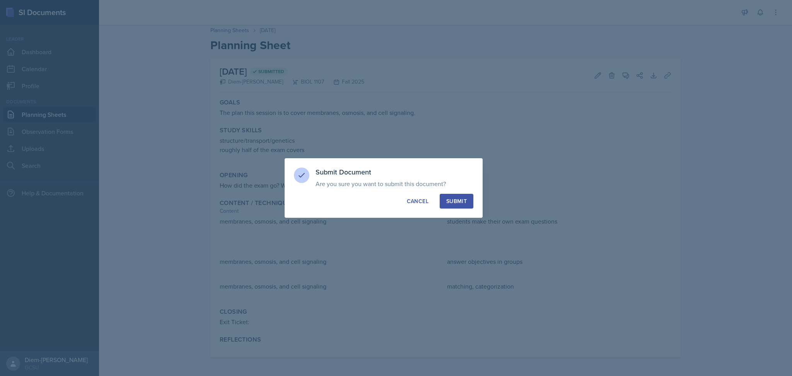
scroll to position [2, 0]
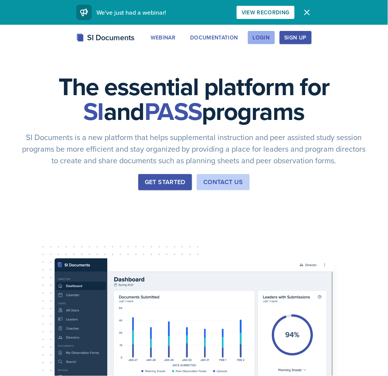
drag, startPoint x: 267, startPoint y: 39, endPoint x: 274, endPoint y: 45, distance: 9.9
click at [267, 39] on div "Login" at bounding box center [261, 37] width 17 height 6
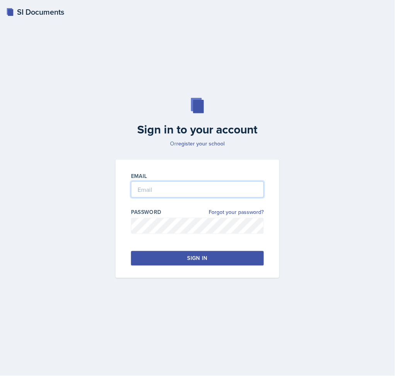
click at [186, 187] on input "email" at bounding box center [197, 189] width 133 height 16
